Goal: Complete application form

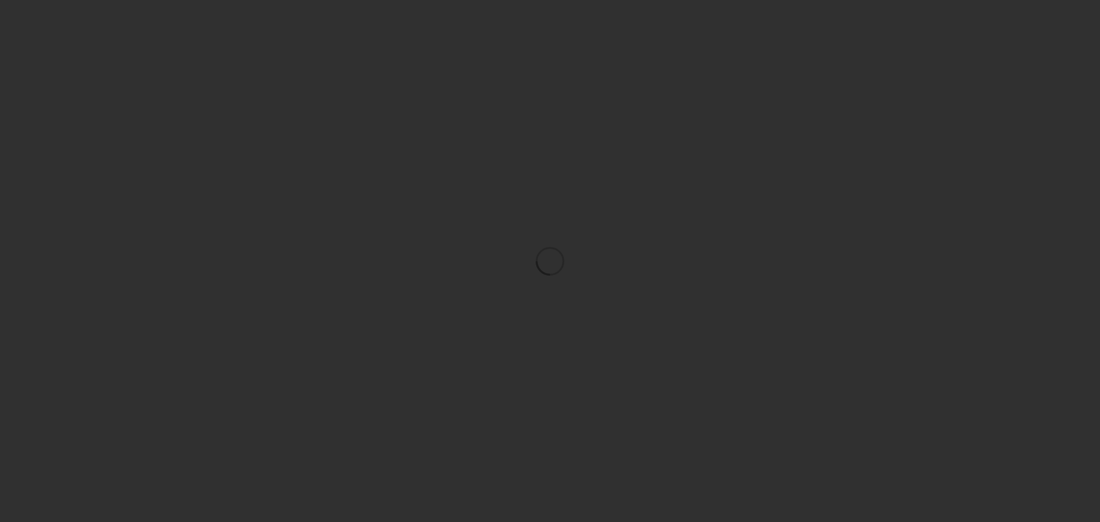
click at [737, 210] on div at bounding box center [550, 261] width 1100 height 522
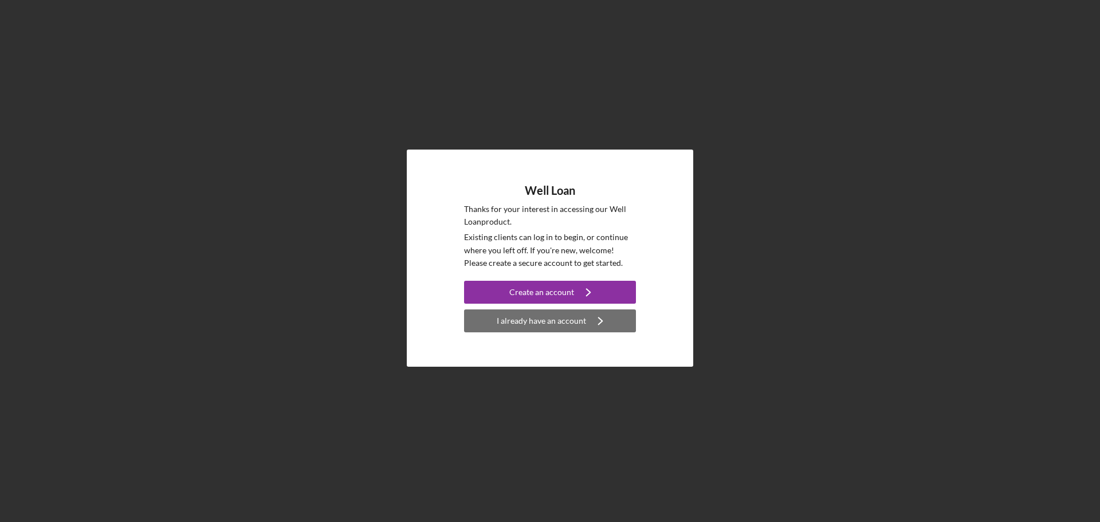
click at [567, 321] on div "I already have an account" at bounding box center [541, 320] width 89 height 23
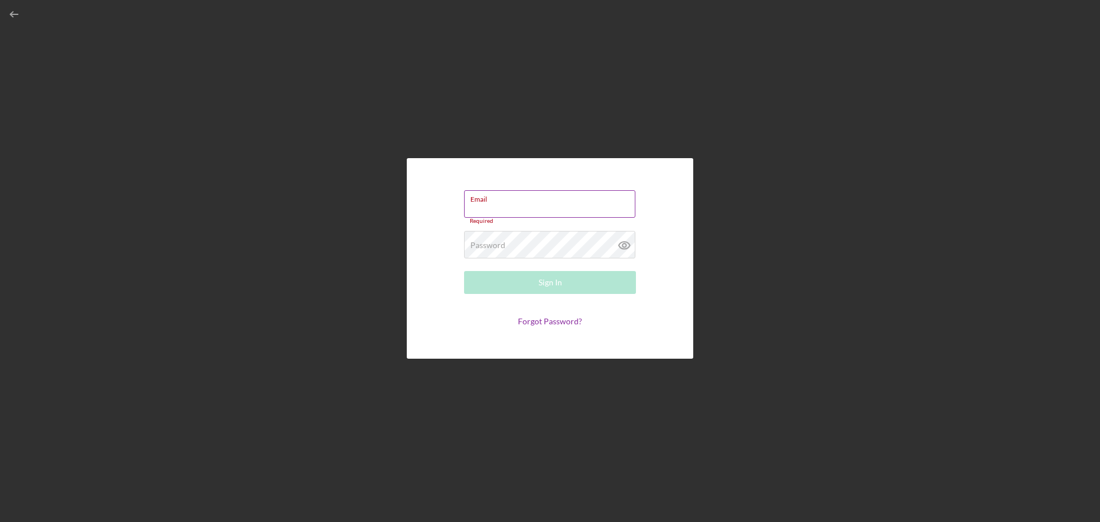
click at [557, 203] on div "Email Required" at bounding box center [550, 207] width 172 height 34
click at [565, 211] on input "Email" at bounding box center [549, 203] width 171 height 27
type input "[PERSON_NAME][EMAIL_ADDRESS][PERSON_NAME][DOMAIN_NAME]"
click at [464, 271] on button "Sign In" at bounding box center [550, 282] width 172 height 23
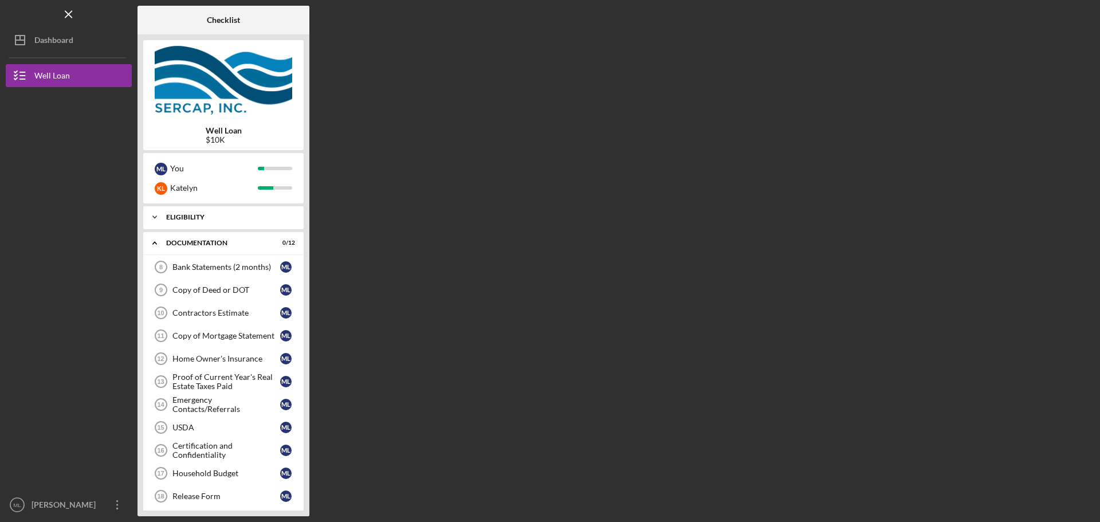
click at [179, 219] on div "Eligibility" at bounding box center [227, 217] width 123 height 7
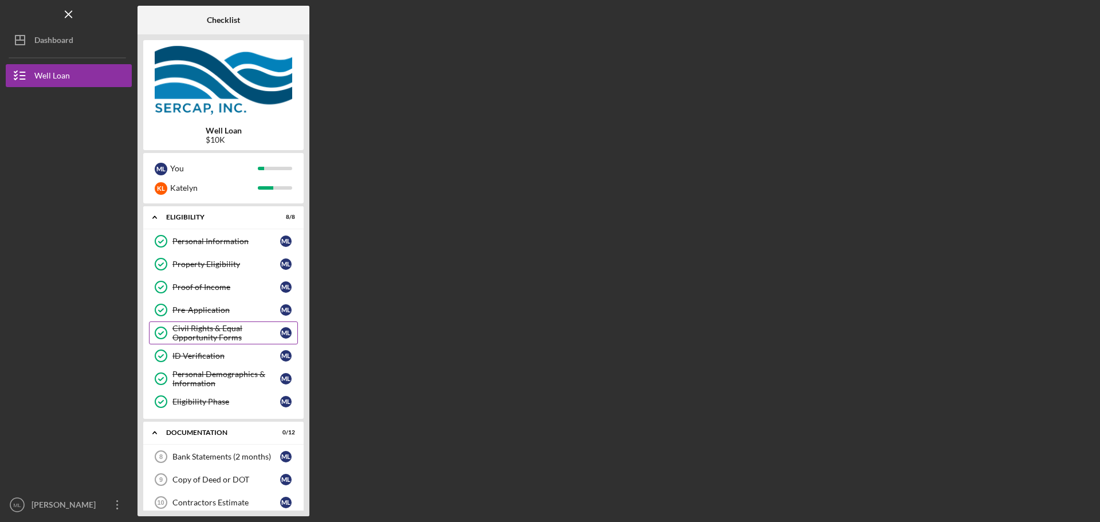
click at [180, 328] on div "Civil Rights & Equal Opportunity Forms" at bounding box center [226, 333] width 108 height 18
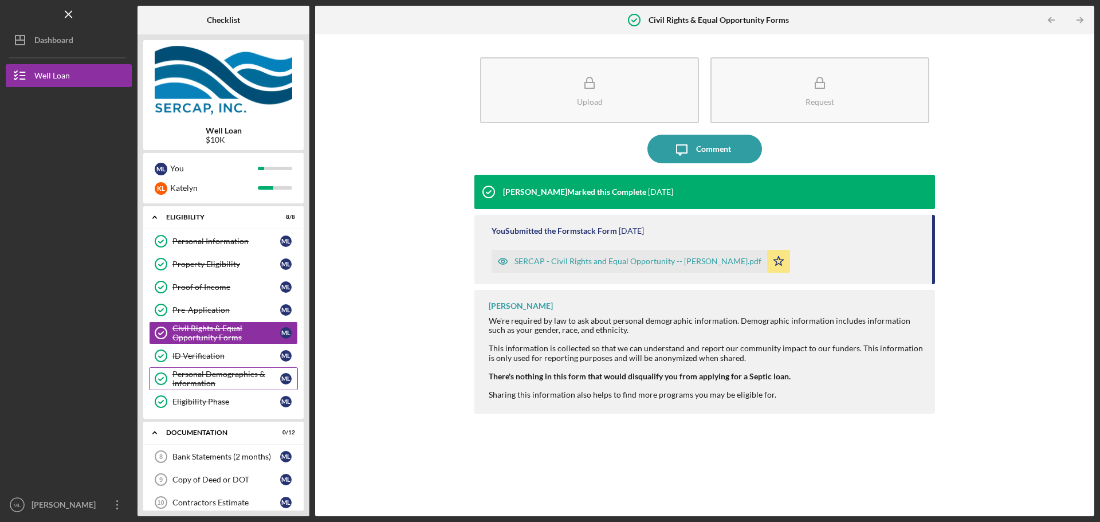
click at [205, 376] on div "Personal Demographics & Information" at bounding box center [226, 378] width 108 height 18
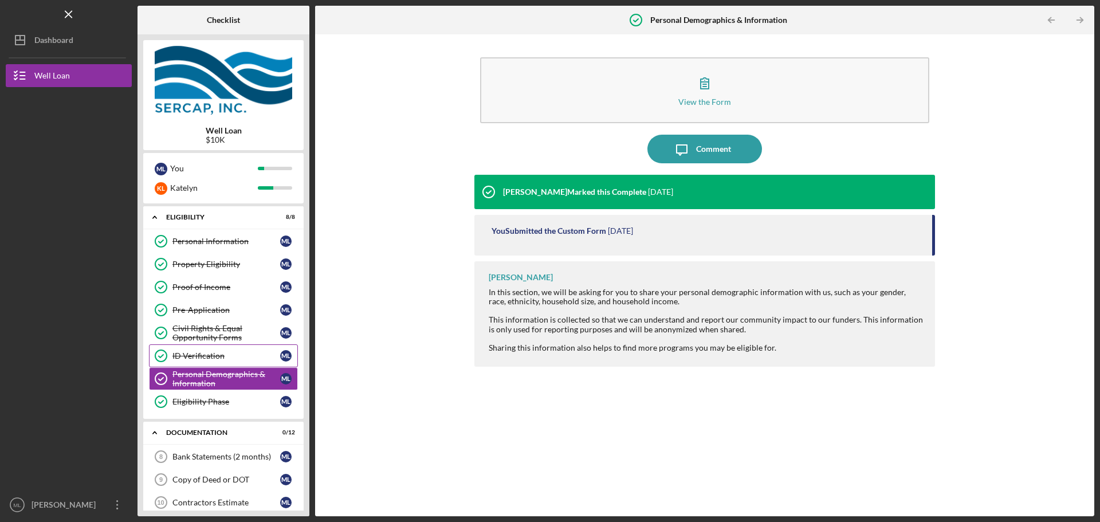
click at [212, 350] on link "ID Verification ID Verification M L" at bounding box center [223, 355] width 149 height 23
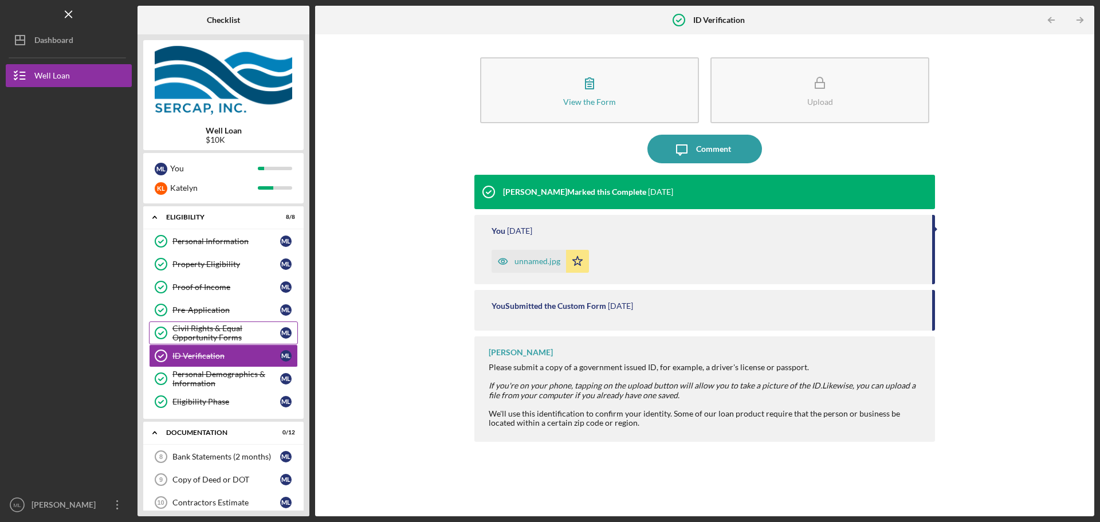
click at [211, 333] on div "Civil Rights & Equal Opportunity Forms" at bounding box center [226, 333] width 108 height 18
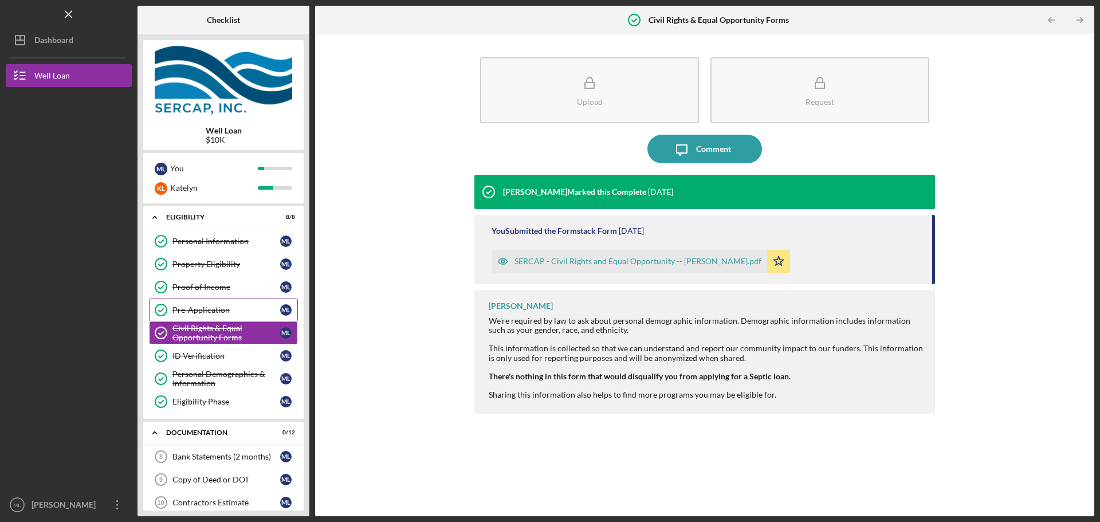
click at [211, 310] on div "Pre-Application" at bounding box center [226, 309] width 108 height 9
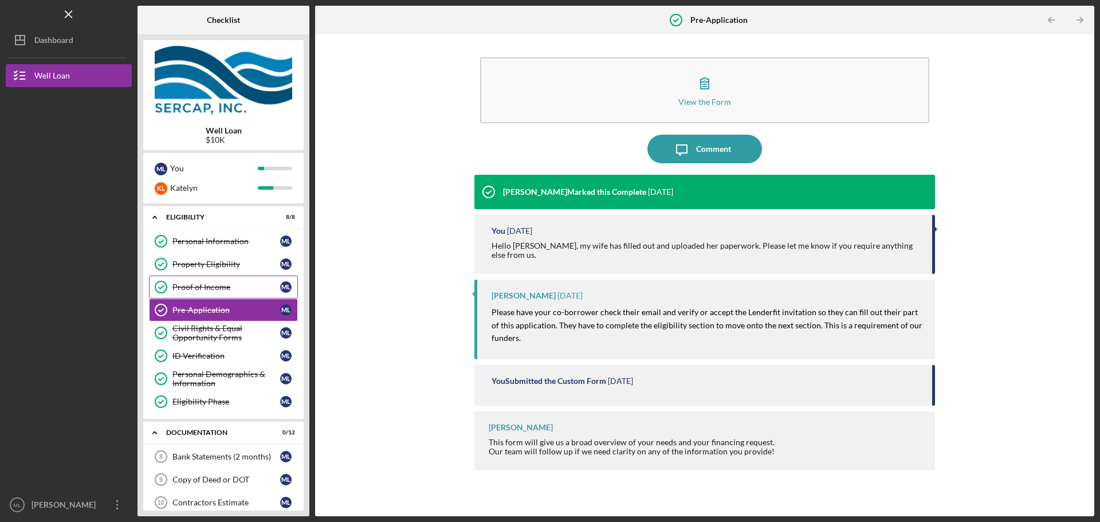
click at [220, 290] on div "Proof of Income" at bounding box center [226, 286] width 108 height 9
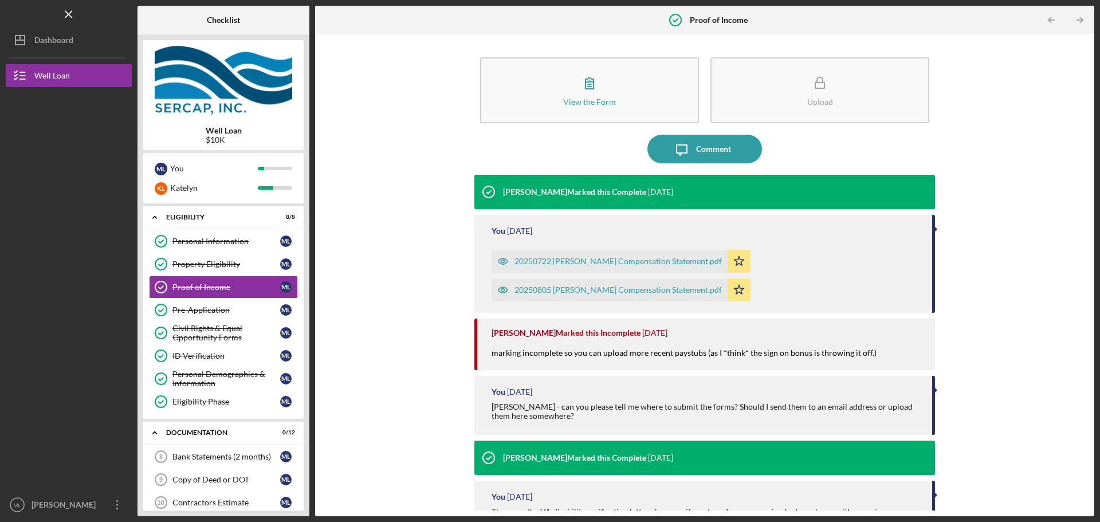
click at [557, 264] on div "20250722 [PERSON_NAME] Compensation Statement.pdf" at bounding box center [617, 261] width 207 height 9
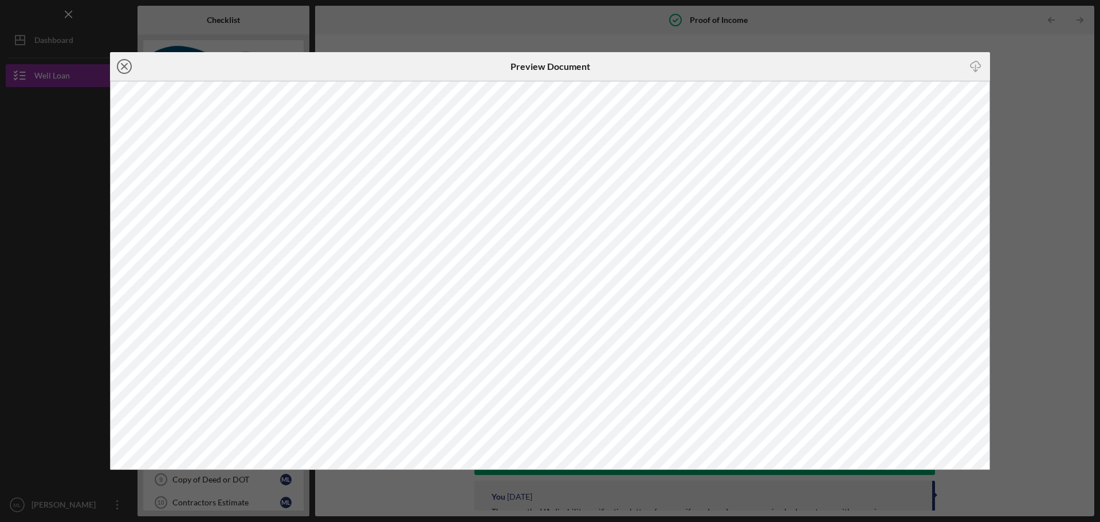
drag, startPoint x: 119, startPoint y: 66, endPoint x: 148, endPoint y: 74, distance: 30.5
click at [120, 66] on icon "Icon/Close" at bounding box center [124, 66] width 29 height 29
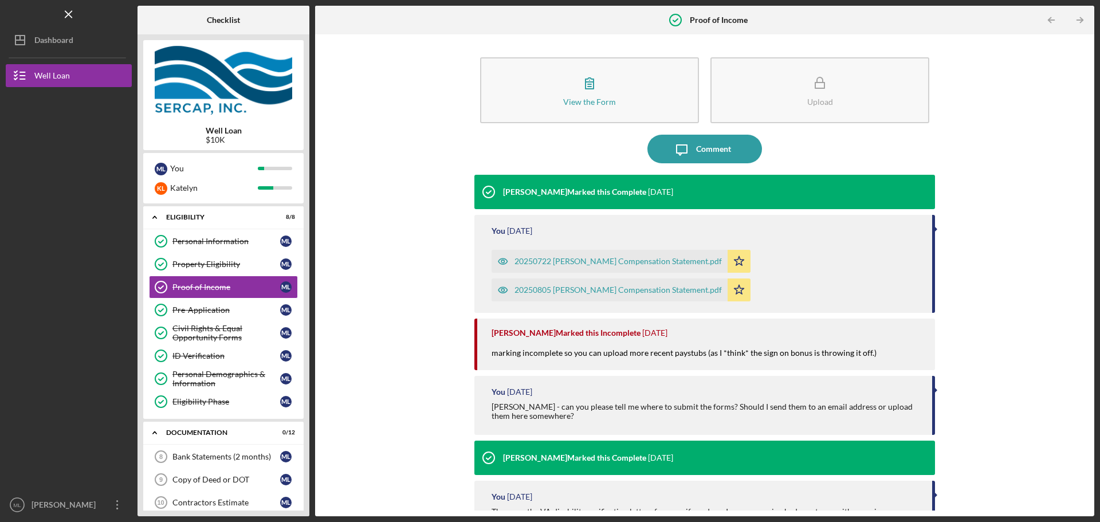
click at [571, 292] on div "20250805 [PERSON_NAME] Compensation Statement.pdf" at bounding box center [617, 289] width 207 height 9
